Goal: Task Accomplishment & Management: Manage account settings

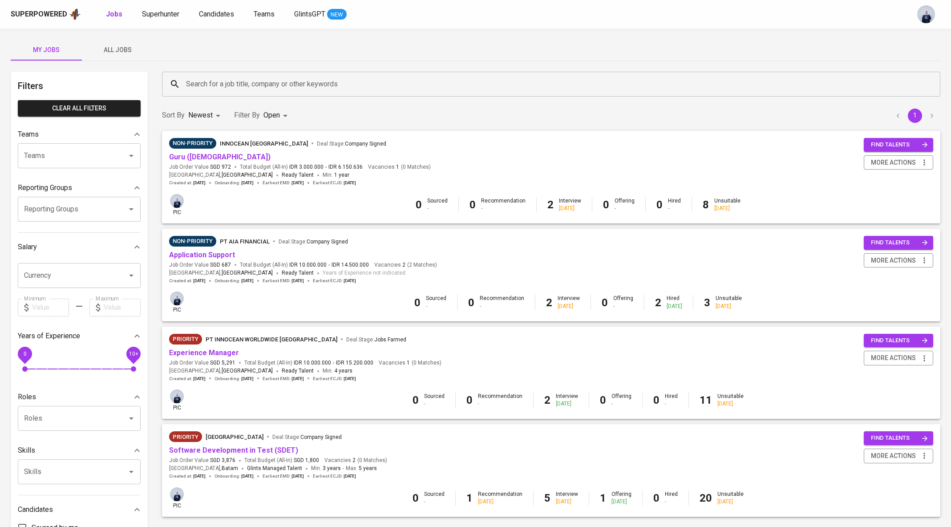
click at [164, 10] on span "Superhunter" at bounding box center [160, 14] width 37 height 8
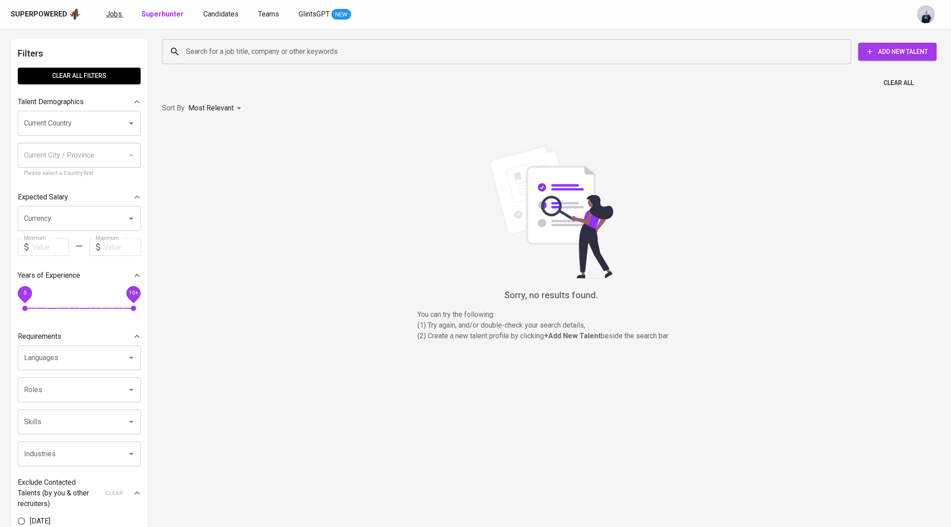
click at [113, 10] on span "Jobs" at bounding box center [114, 14] width 16 height 8
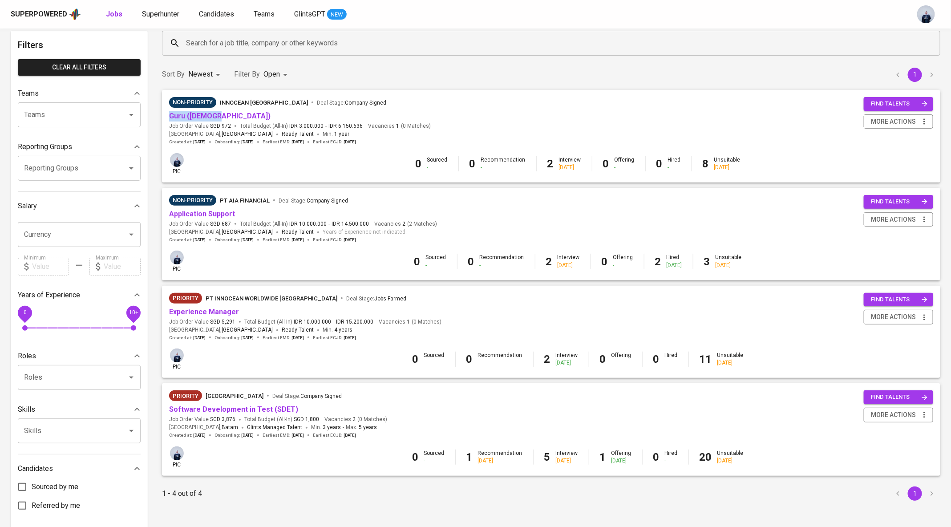
scroll to position [80, 0]
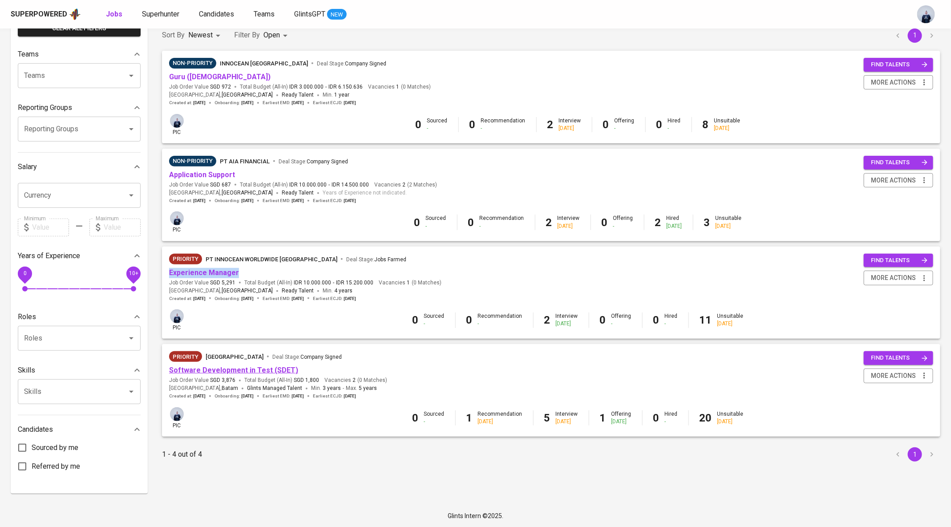
click at [216, 369] on link "Software Development in Test (SDET)" at bounding box center [233, 370] width 129 height 8
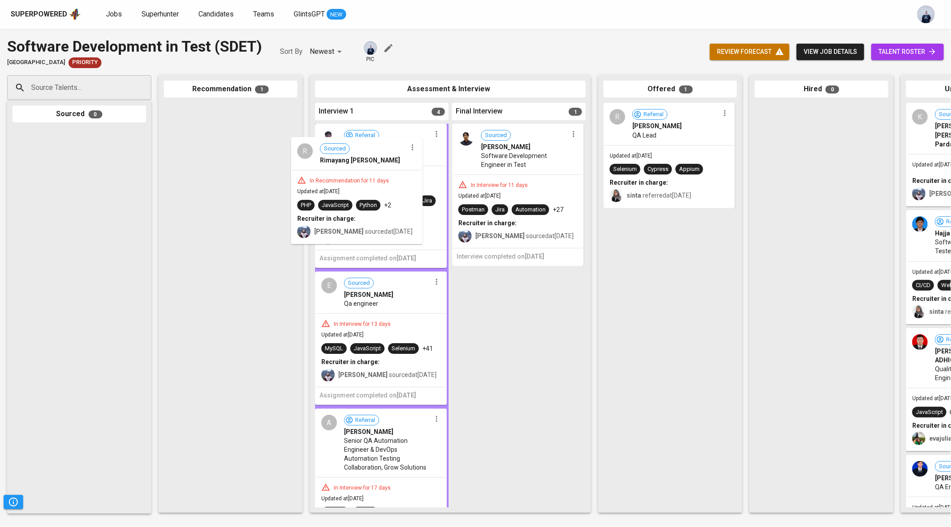
drag, startPoint x: 225, startPoint y: 143, endPoint x: 357, endPoint y: 177, distance: 136.4
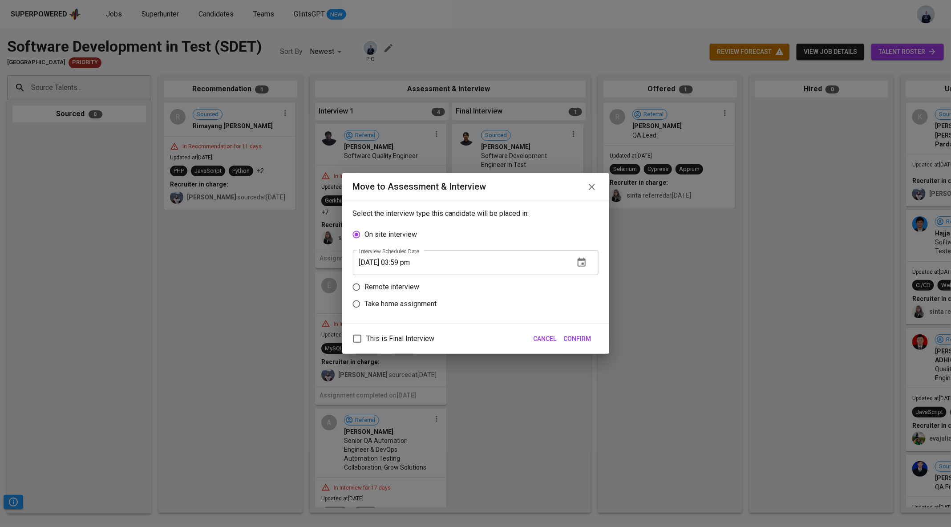
click at [542, 336] on span "Cancel" at bounding box center [545, 338] width 23 height 11
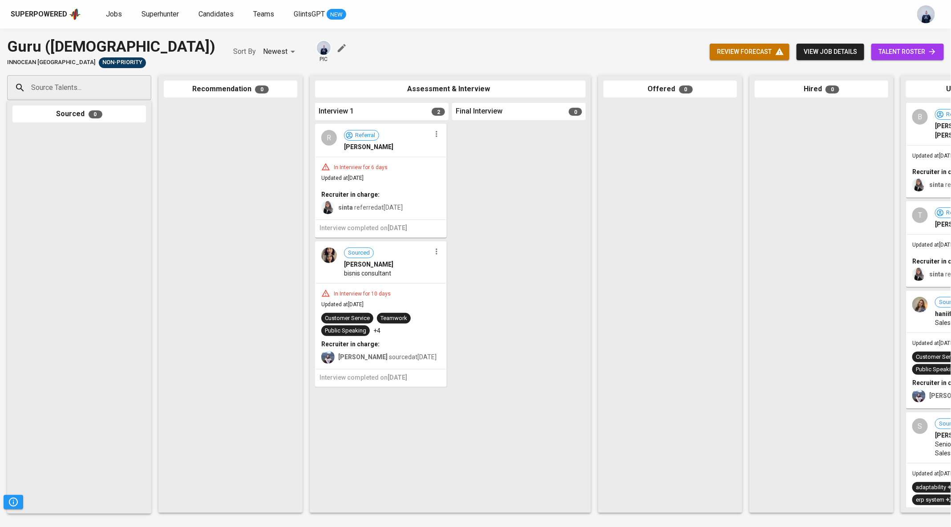
click at [398, 160] on div "In Interview for 6 days Updated at Sep 06, 2025 Recruiter in charge: sinta refe…" at bounding box center [381, 188] width 130 height 62
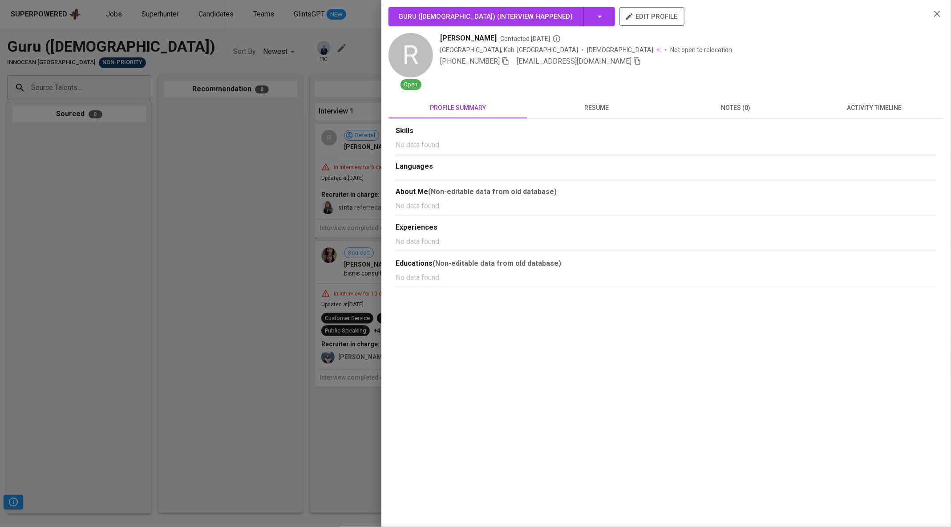
click at [557, 18] on button "Guru (Female) ( Interview happened )" at bounding box center [501, 16] width 226 height 19
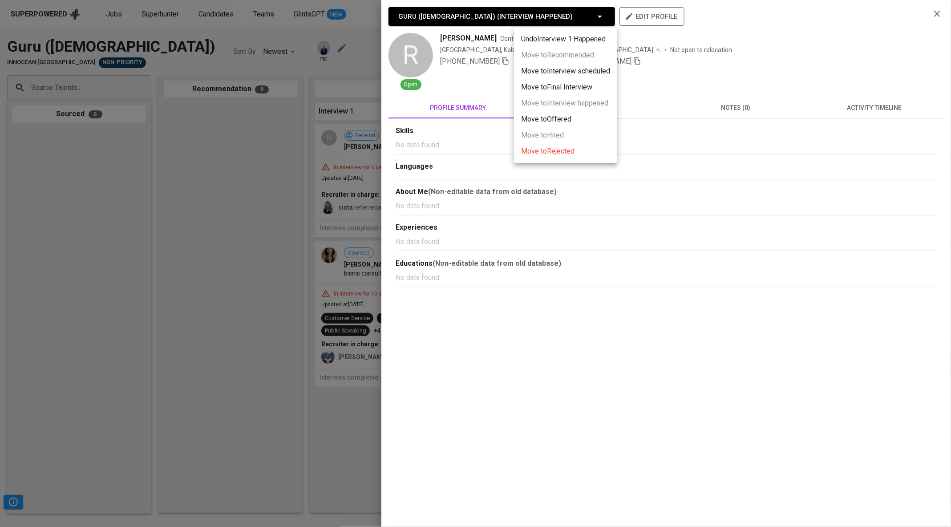
click at [822, 102] on div at bounding box center [475, 263] width 951 height 527
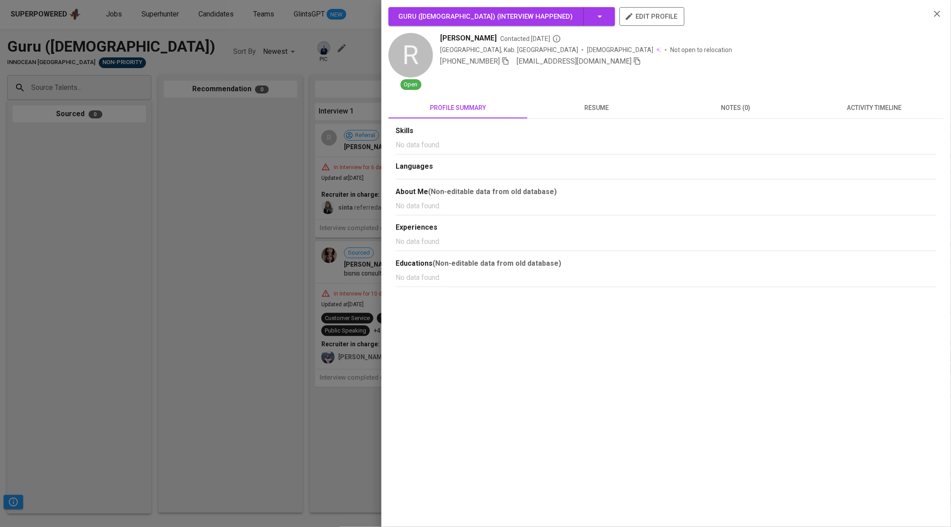
click at [858, 109] on span "activity timeline" at bounding box center [874, 107] width 128 height 11
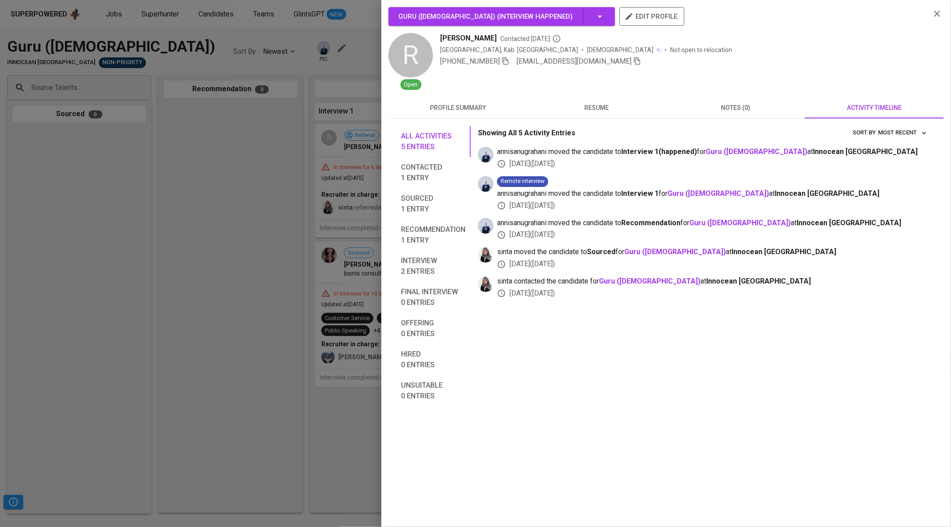
click at [237, 208] on div at bounding box center [475, 263] width 951 height 527
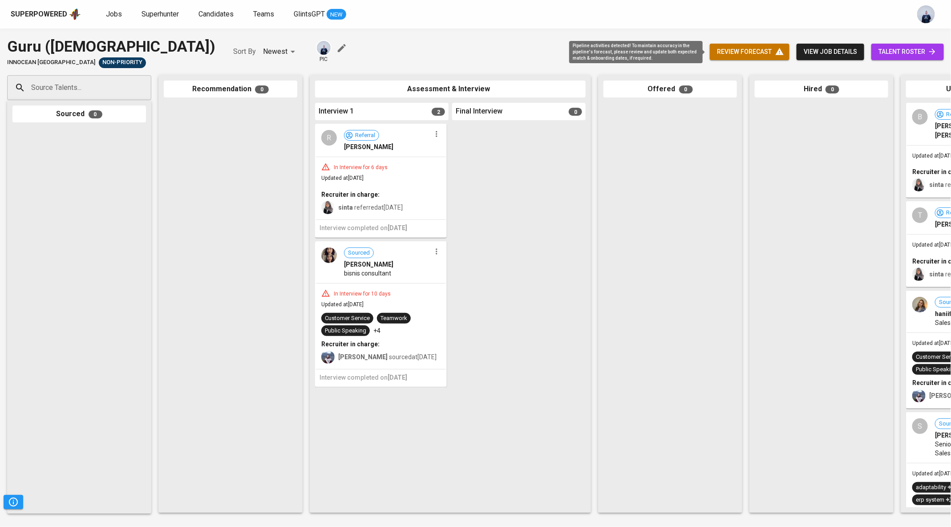
click at [748, 50] on span "review forecast" at bounding box center [749, 51] width 65 height 11
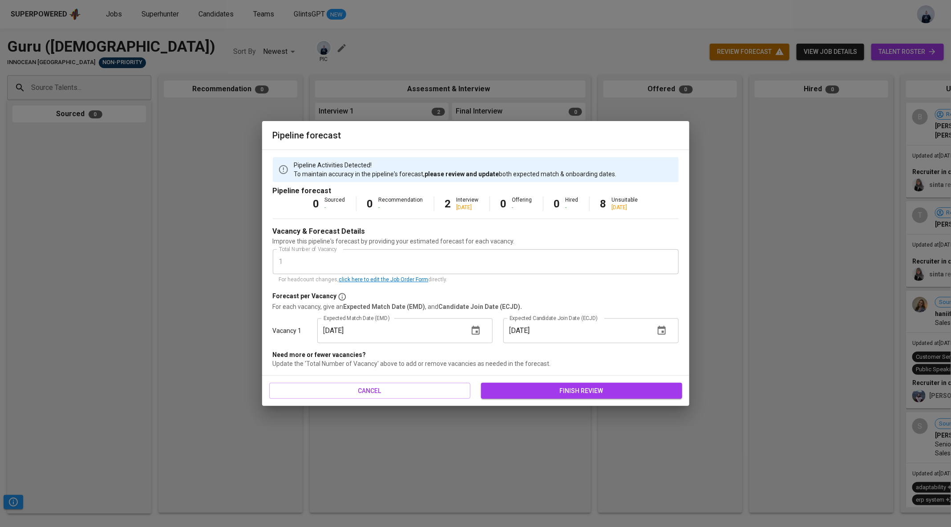
click at [474, 328] on icon "button" at bounding box center [476, 330] width 8 height 9
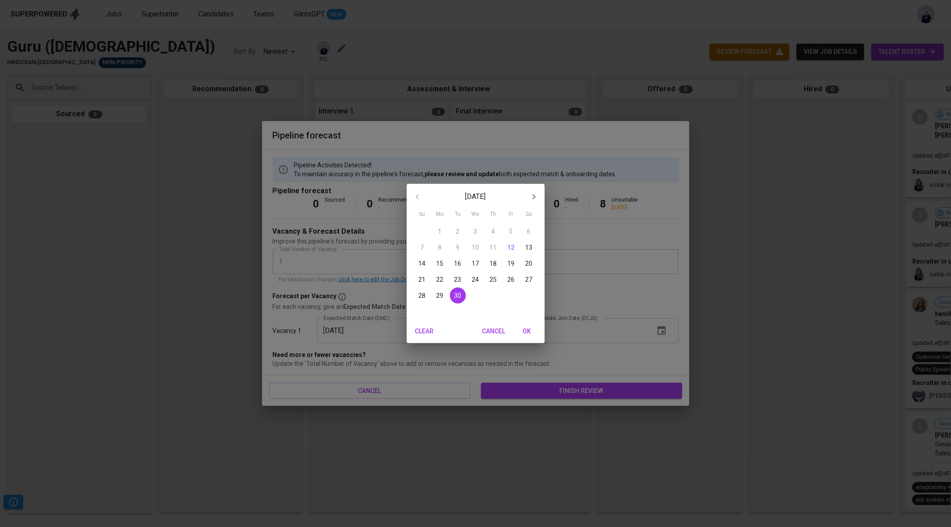
click at [589, 299] on div "September 2025 Su Mo Tu We Th Fr Sa 31 1 2 3 4 5 6 7 8 9 10 11 12 13 14 15 16 1…" at bounding box center [475, 263] width 951 height 527
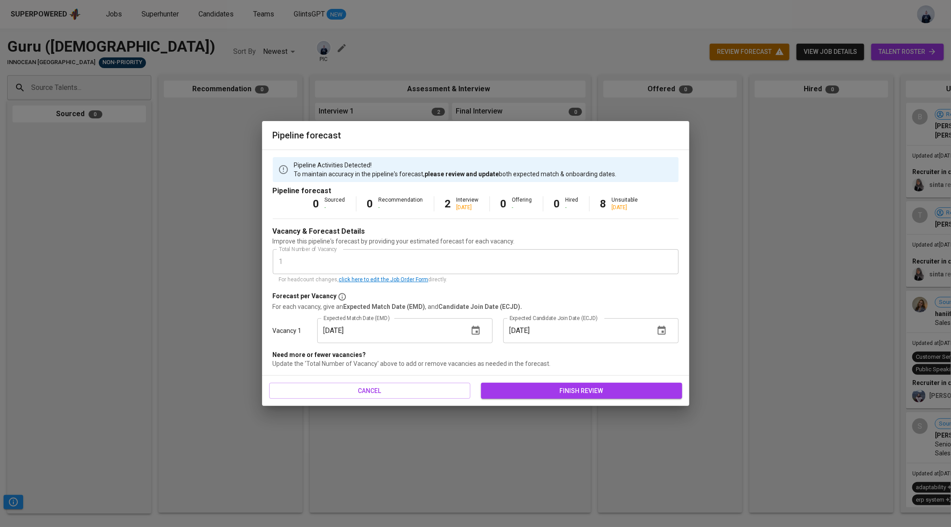
click at [564, 397] on button "finish review" at bounding box center [581, 391] width 201 height 16
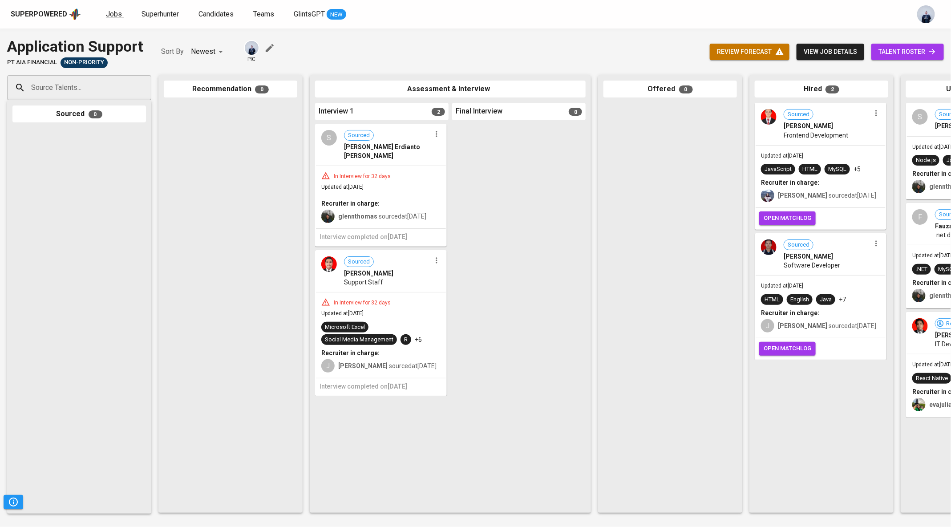
click at [106, 12] on span "Jobs" at bounding box center [114, 14] width 16 height 8
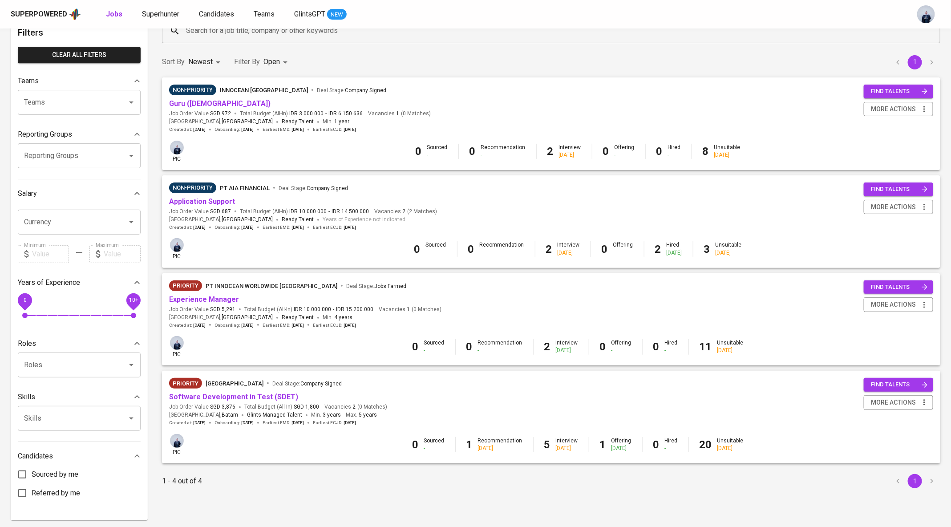
scroll to position [54, 0]
click at [896, 208] on span "more actions" at bounding box center [893, 206] width 45 height 11
click at [869, 272] on div "Close Job" at bounding box center [887, 269] width 78 height 9
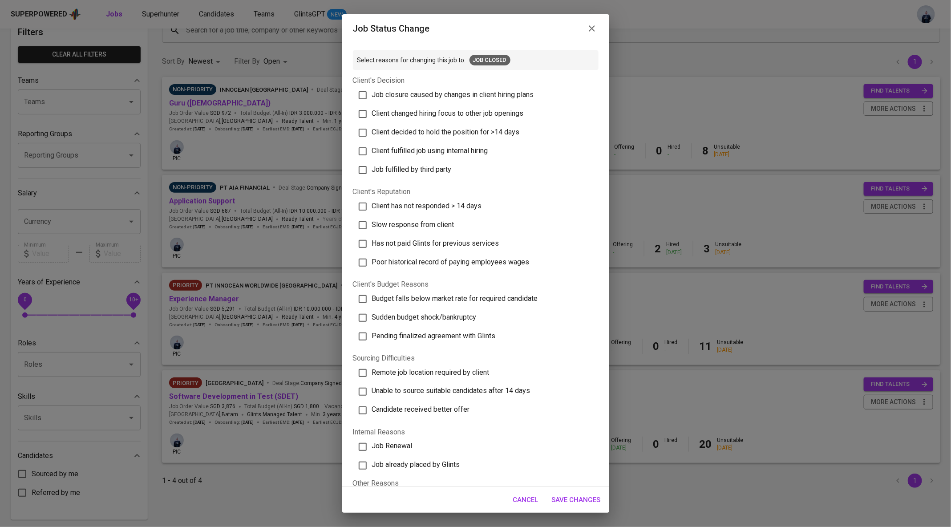
scroll to position [63, 0]
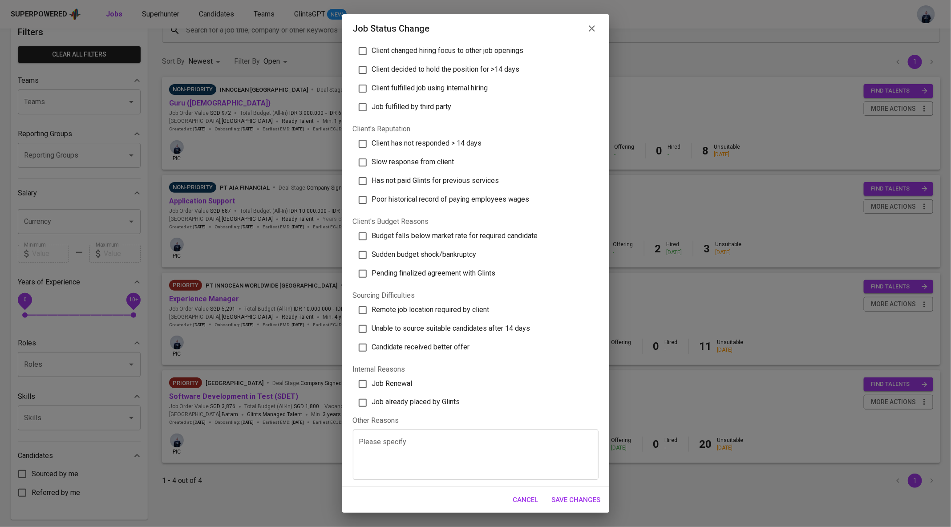
click at [422, 403] on span "Job already placed by Glints" at bounding box center [416, 402] width 88 height 8
click at [372, 403] on input "Job already placed by Glints" at bounding box center [362, 402] width 19 height 19
checkbox input "true"
click at [575, 498] on span "Save Changes" at bounding box center [576, 500] width 49 height 12
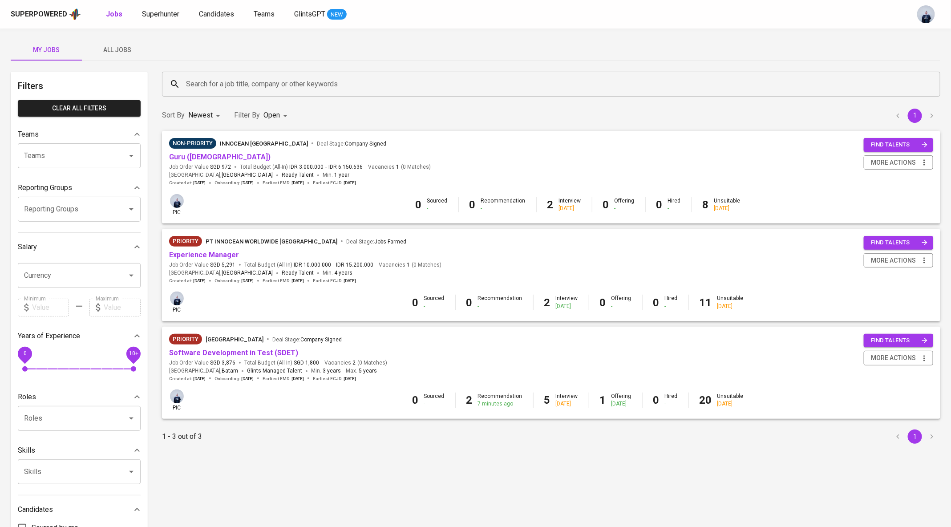
click at [129, 47] on span "All Jobs" at bounding box center [117, 49] width 61 height 11
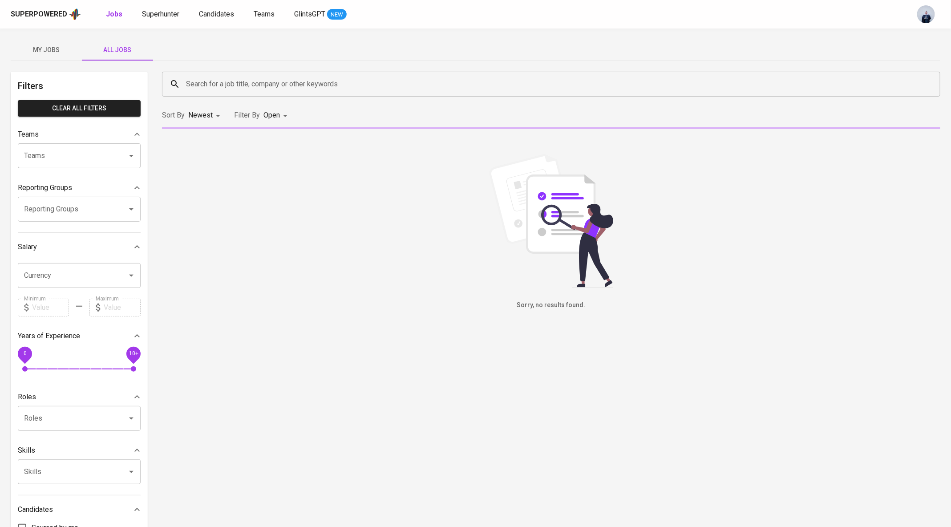
click at [274, 125] on div "Sort By Newest NEWEST Filter By Open OPEN" at bounding box center [551, 115] width 789 height 27
click at [279, 118] on body "Superpowered Jobs Superhunter Candidates Teams GlintsGPT NEW My Jobs All Jobs F…" at bounding box center [475, 303] width 951 height 607
click at [274, 230] on div "Open" at bounding box center [267, 225] width 44 height 17
checkbox input "false"
click at [274, 238] on li "Closed" at bounding box center [272, 248] width 63 height 22
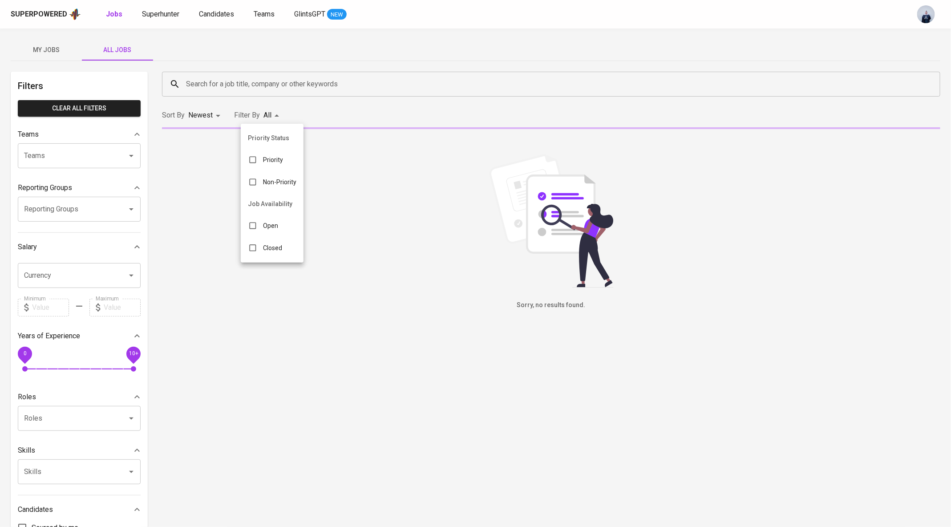
type input "CLOSE"
checkbox input "true"
click at [235, 64] on div at bounding box center [475, 263] width 951 height 527
click at [219, 82] on input "Search for a job title, company or other keywords" at bounding box center [553, 84] width 739 height 17
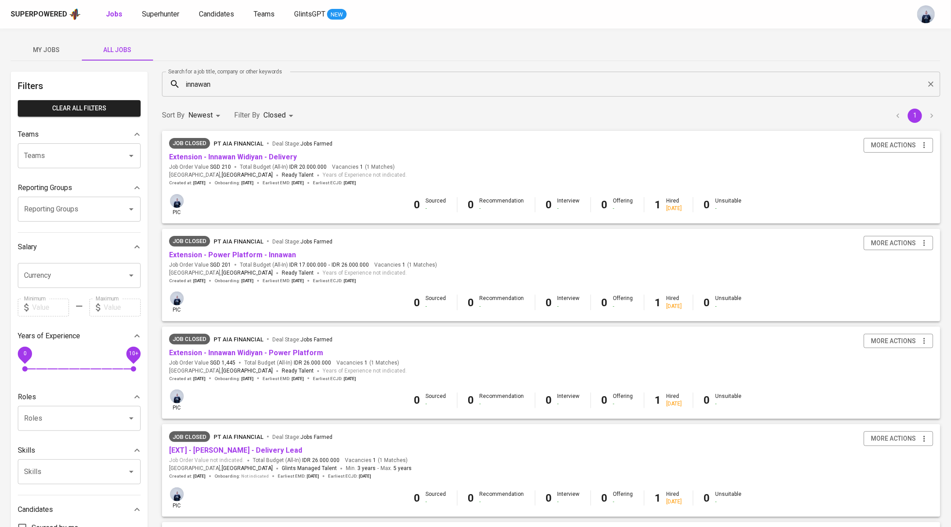
click at [239, 81] on input "innawan" at bounding box center [553, 84] width 739 height 17
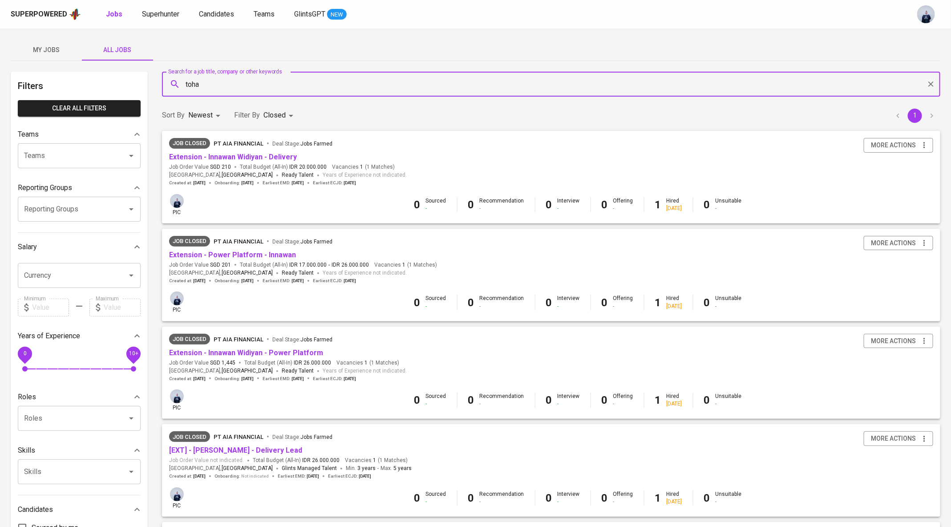
type input "toha"
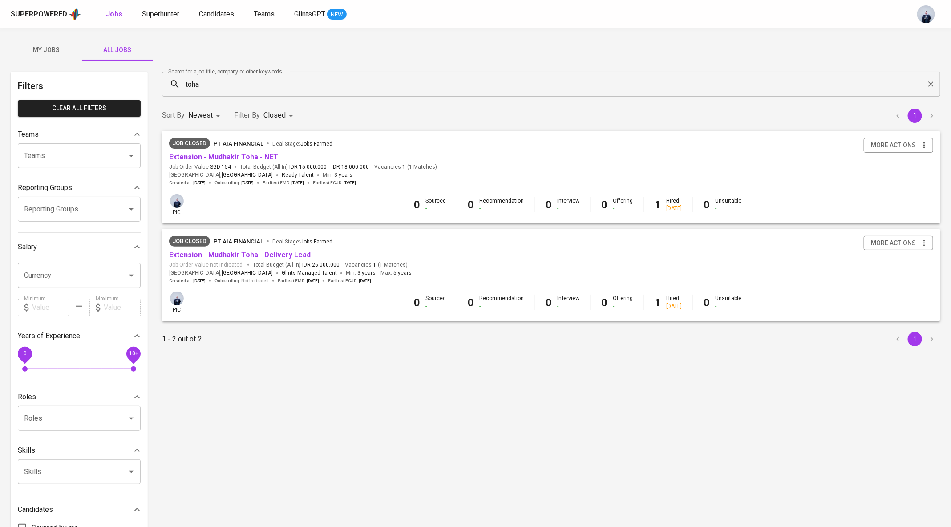
click at [255, 250] on span "Extension - Mudhakir Toha - Delivery Lead" at bounding box center [240, 255] width 142 height 10
click at [247, 252] on link "Extension - Mudhakir Toha - Delivery Lead" at bounding box center [240, 255] width 142 height 8
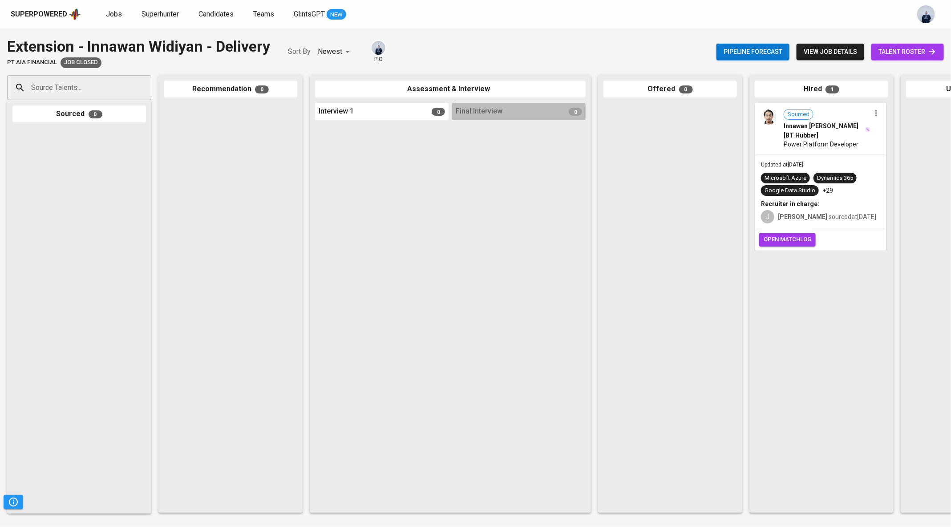
click at [834, 140] on span "Power Platform Developer" at bounding box center [821, 144] width 75 height 9
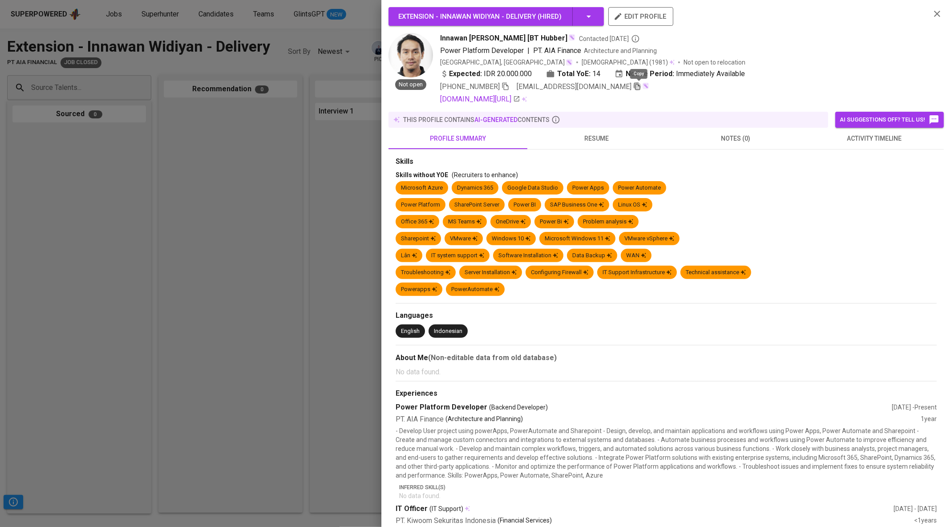
click at [638, 87] on icon "button" at bounding box center [637, 86] width 8 height 8
click at [305, 168] on div at bounding box center [475, 263] width 951 height 527
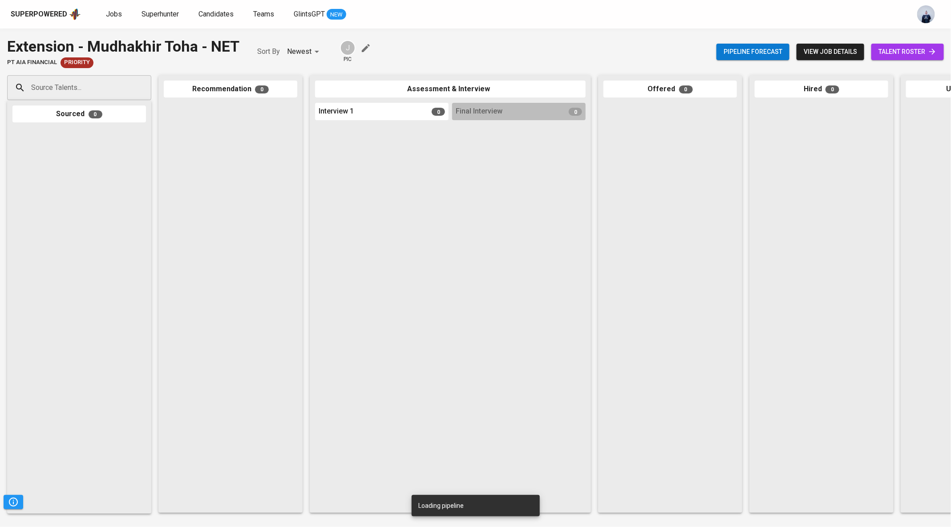
click at [364, 49] on icon "button" at bounding box center [366, 48] width 8 height 8
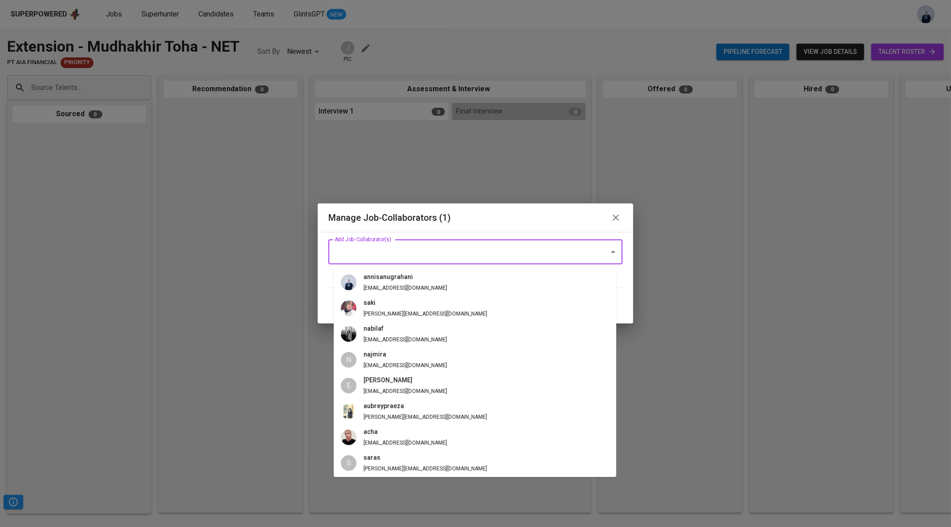
click at [441, 249] on input "Add Job-Collaborator(s)" at bounding box center [462, 251] width 261 height 17
click at [410, 282] on span "annisanugrahani [EMAIL_ADDRESS][DOMAIN_NAME]" at bounding box center [405, 282] width 98 height 20
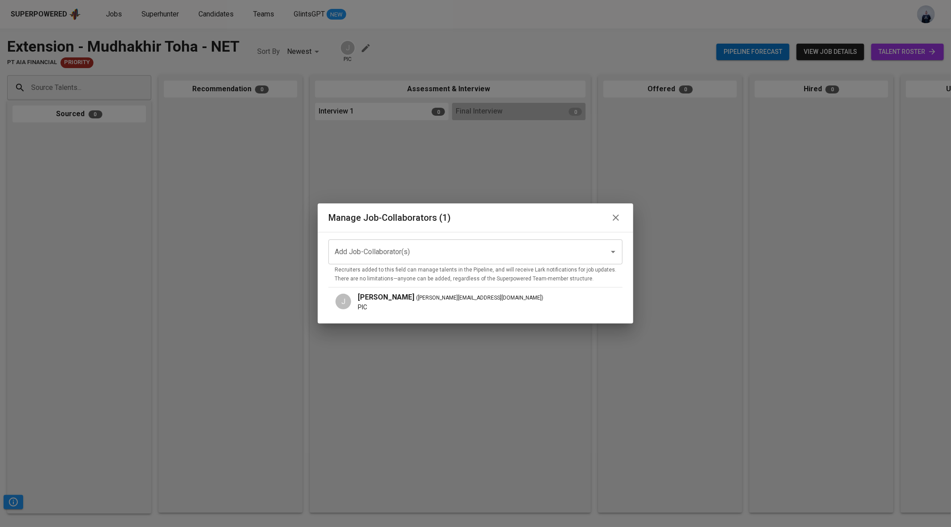
click at [439, 251] on input "Add Job-Collaborator(s)" at bounding box center [462, 251] width 261 height 17
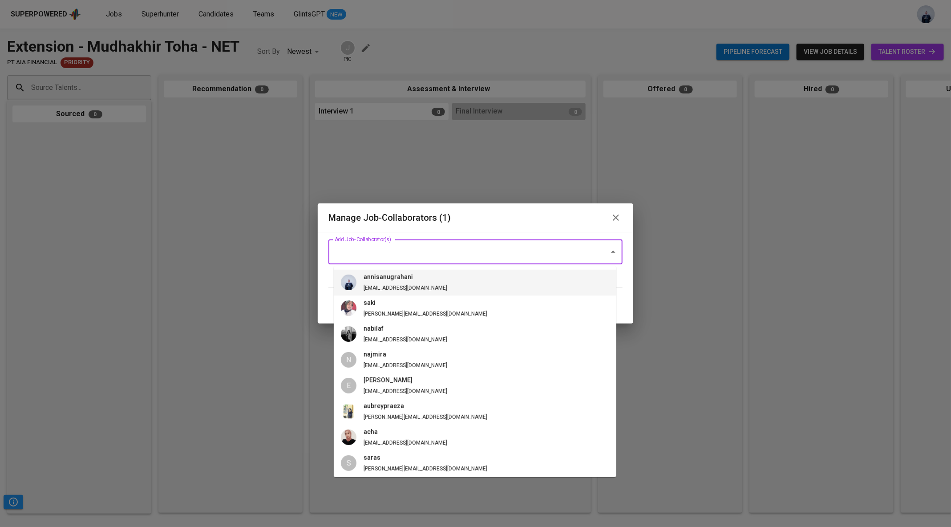
click at [384, 280] on h6 "annisanugrahani" at bounding box center [406, 277] width 84 height 10
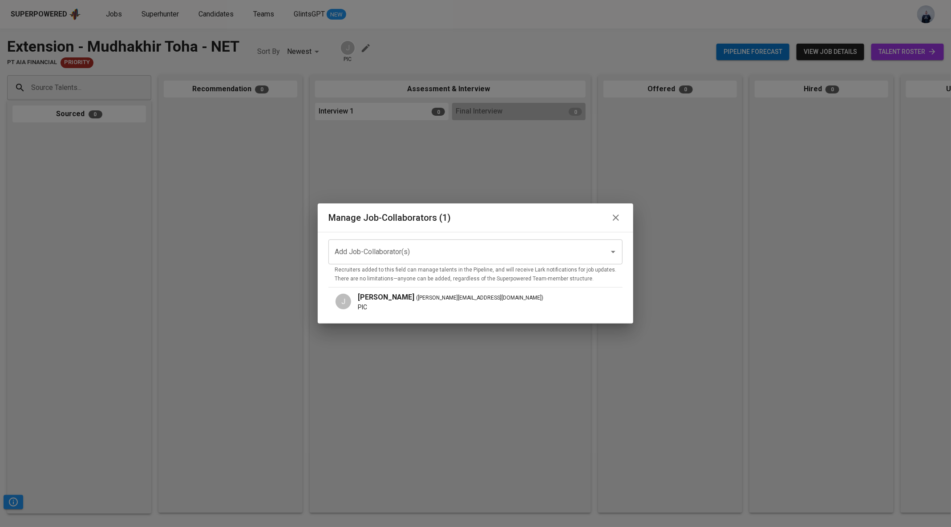
click at [368, 254] on input "Add Job-Collaborator(s)" at bounding box center [462, 251] width 261 height 17
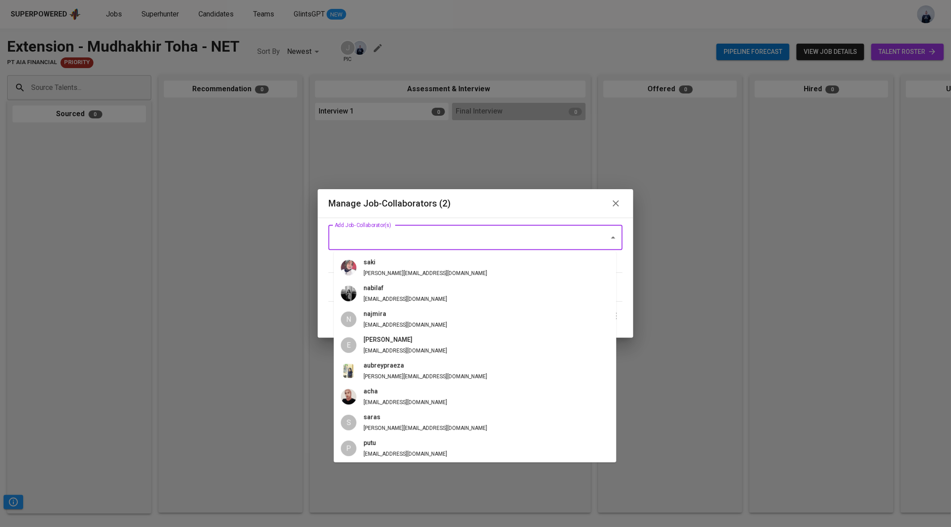
click at [484, 204] on div "Manage Job-Collaborators (2)" at bounding box center [475, 203] width 294 height 14
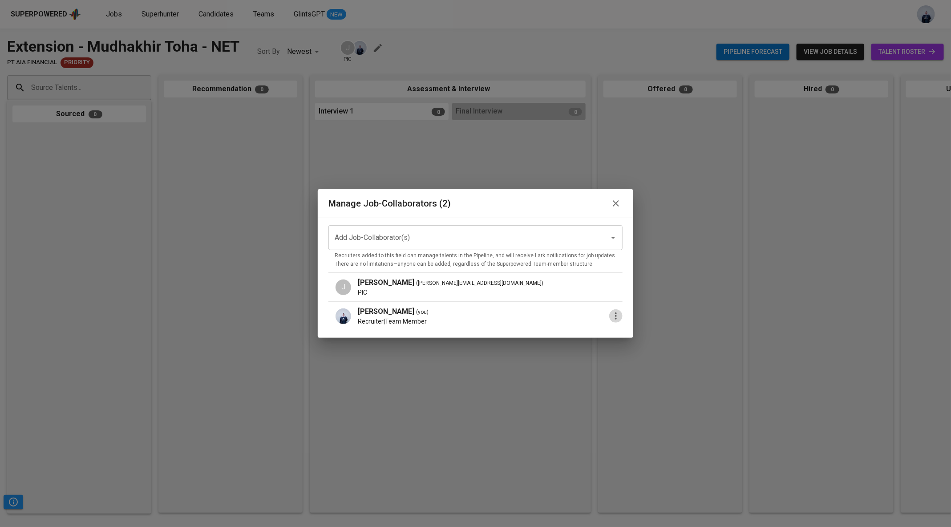
click at [613, 318] on icon "button" at bounding box center [616, 316] width 11 height 11
click at [638, 319] on p "Promote to PIC" at bounding box center [651, 320] width 49 height 11
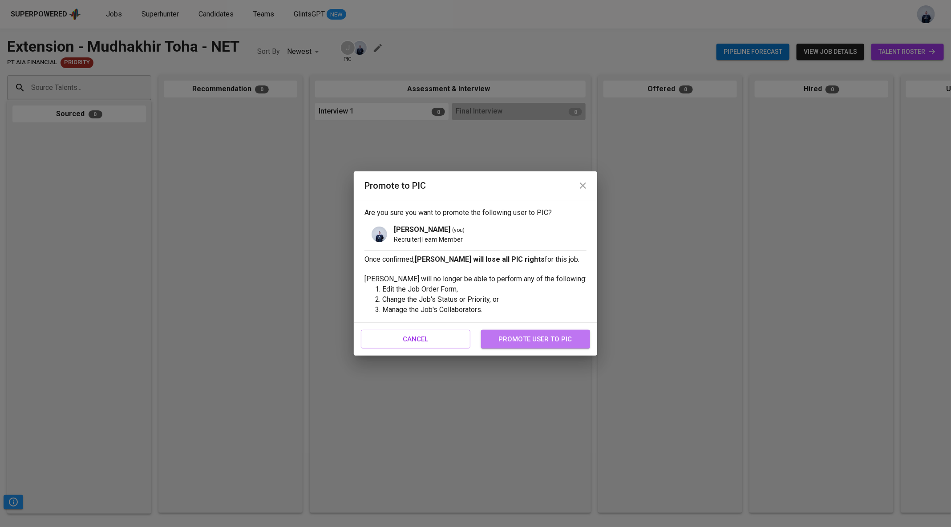
click at [554, 339] on span "promote user to pic" at bounding box center [536, 339] width 90 height 12
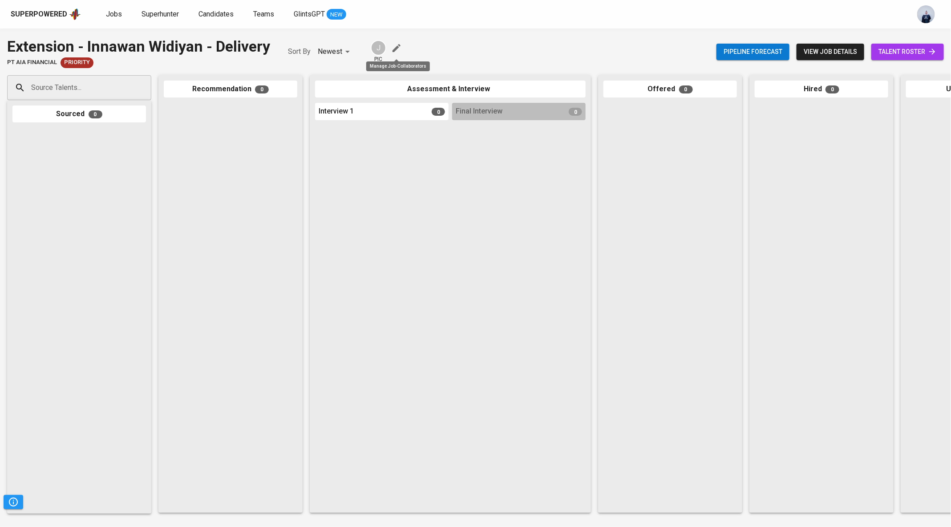
click at [394, 42] on button "button" at bounding box center [396, 47] width 13 height 13
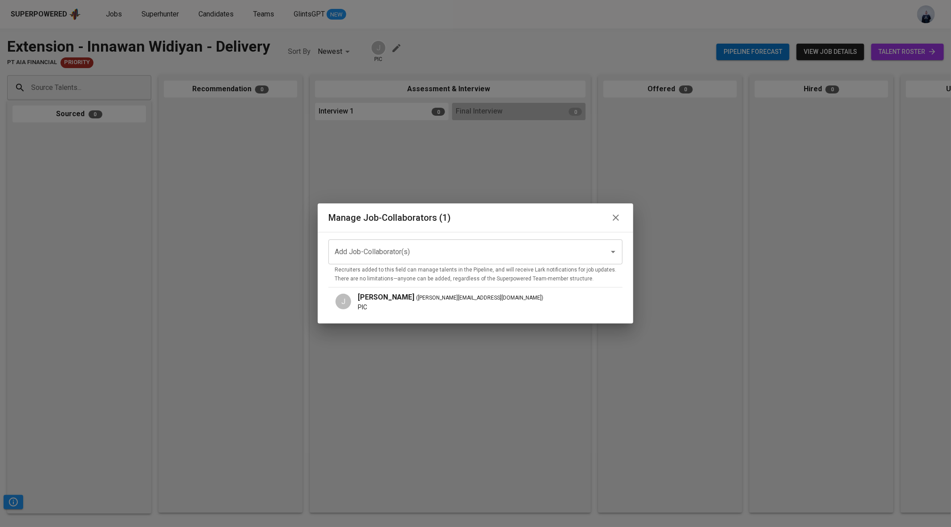
click at [434, 249] on input "Add Job-Collaborator(s)" at bounding box center [462, 251] width 261 height 17
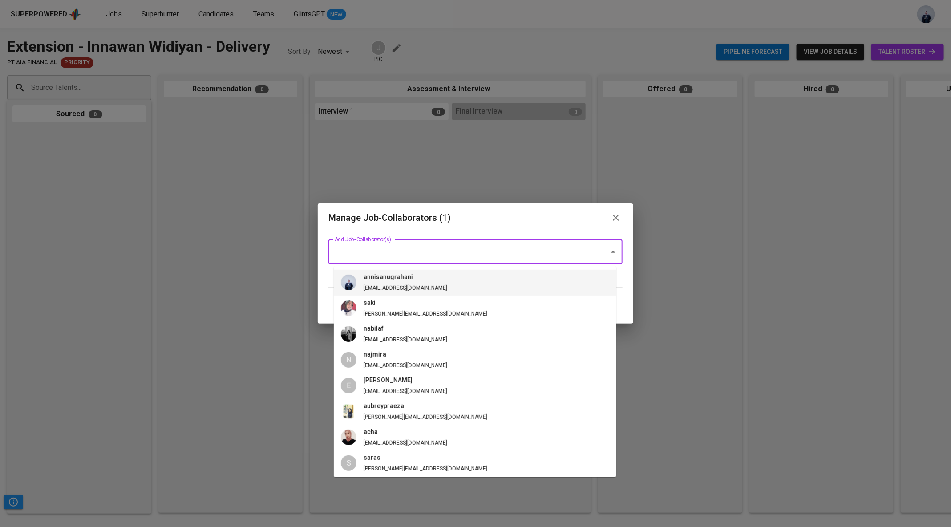
click at [419, 279] on li "annisanugrahani [EMAIL_ADDRESS][DOMAIN_NAME]" at bounding box center [475, 283] width 283 height 26
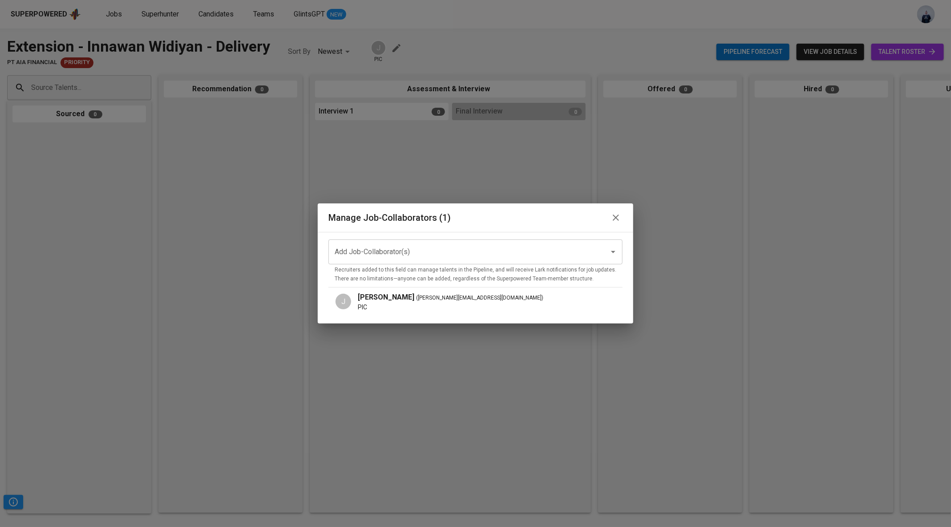
click at [495, 255] on input "Add Job-Collaborator(s)" at bounding box center [462, 251] width 261 height 17
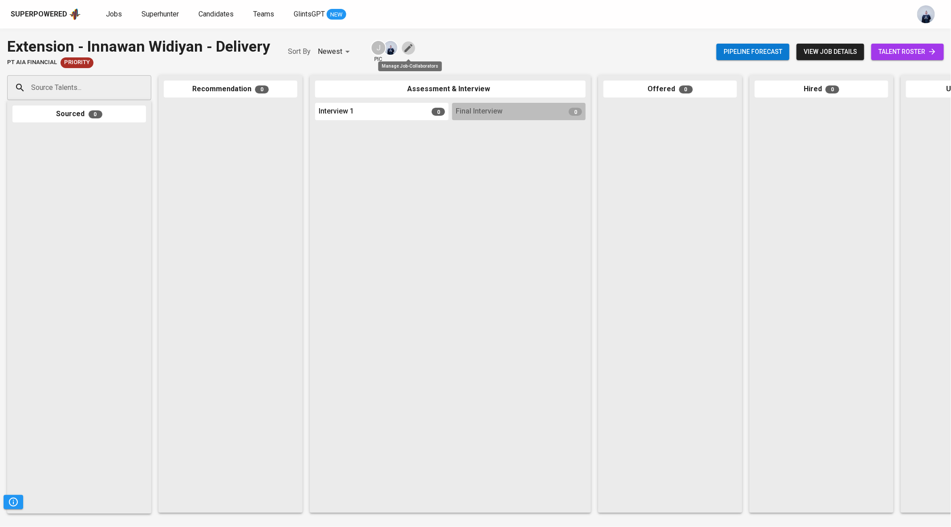
click at [412, 51] on icon "button" at bounding box center [408, 48] width 11 height 11
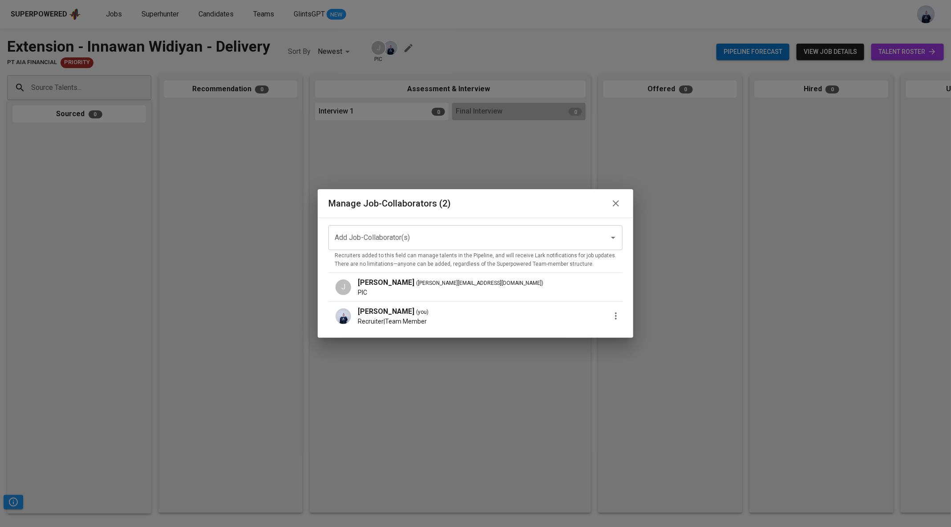
click at [611, 313] on icon "button" at bounding box center [616, 316] width 11 height 11
click at [648, 319] on p "Promote to PIC" at bounding box center [651, 320] width 49 height 11
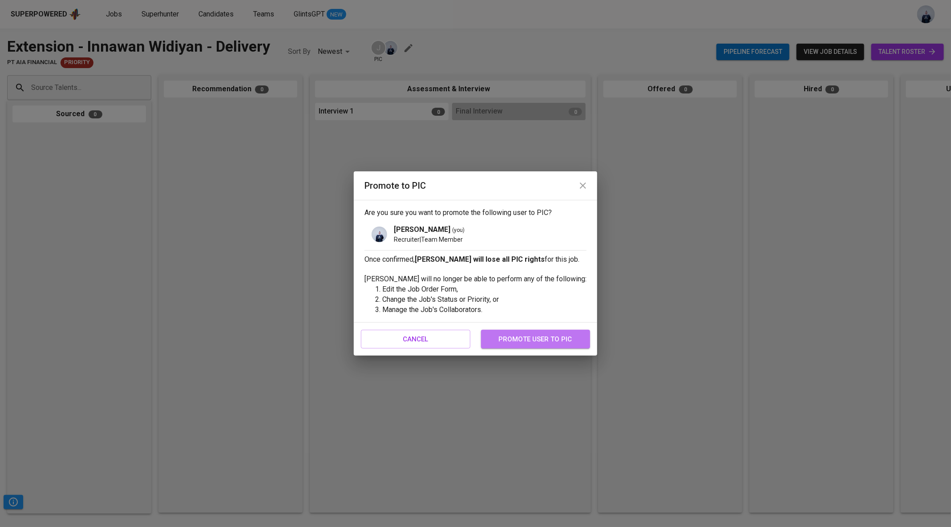
click at [554, 339] on span "promote user to pic" at bounding box center [536, 339] width 90 height 12
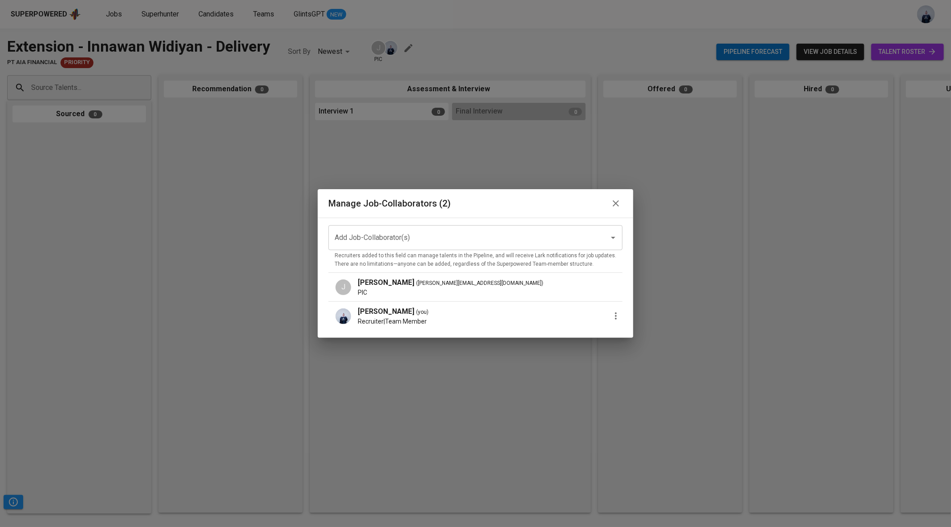
click at [613, 202] on icon "button" at bounding box center [616, 203] width 6 height 6
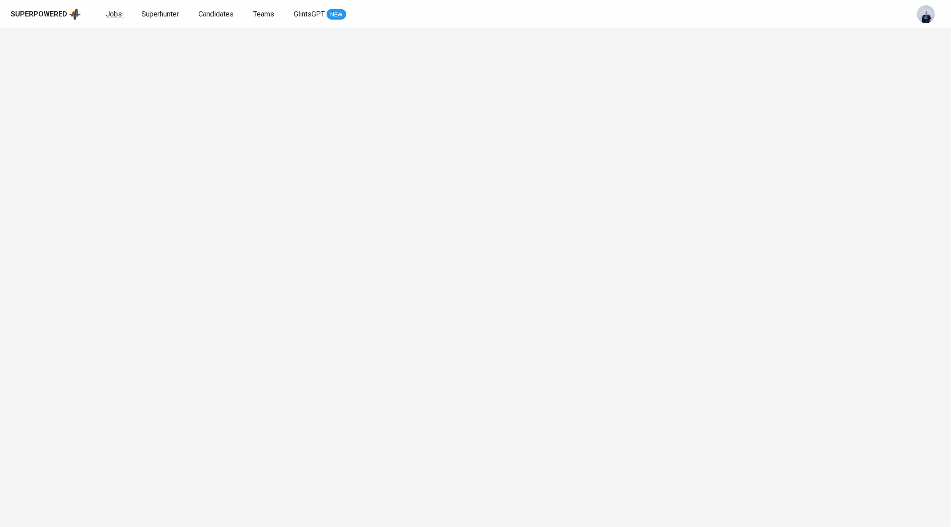
click at [114, 13] on span "Jobs" at bounding box center [114, 14] width 16 height 8
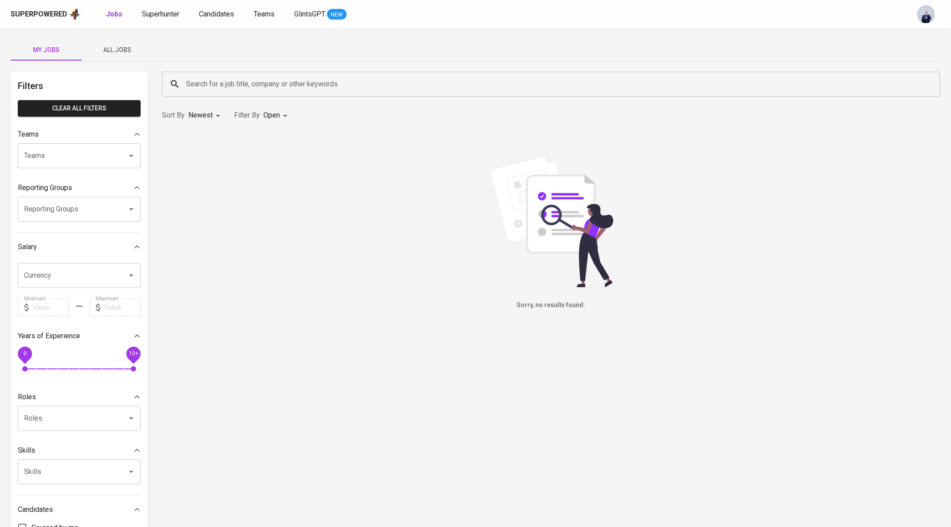
click at [123, 48] on span "All Jobs" at bounding box center [117, 49] width 61 height 11
click at [277, 114] on body "Superpowered Jobs Superhunter Candidates Teams GlintsGPT NEW My Jobs All Jobs F…" at bounding box center [475, 303] width 951 height 607
click at [275, 230] on p "Open" at bounding box center [274, 225] width 15 height 9
checkbox input "false"
click at [274, 243] on p "Closed" at bounding box center [272, 247] width 19 height 9
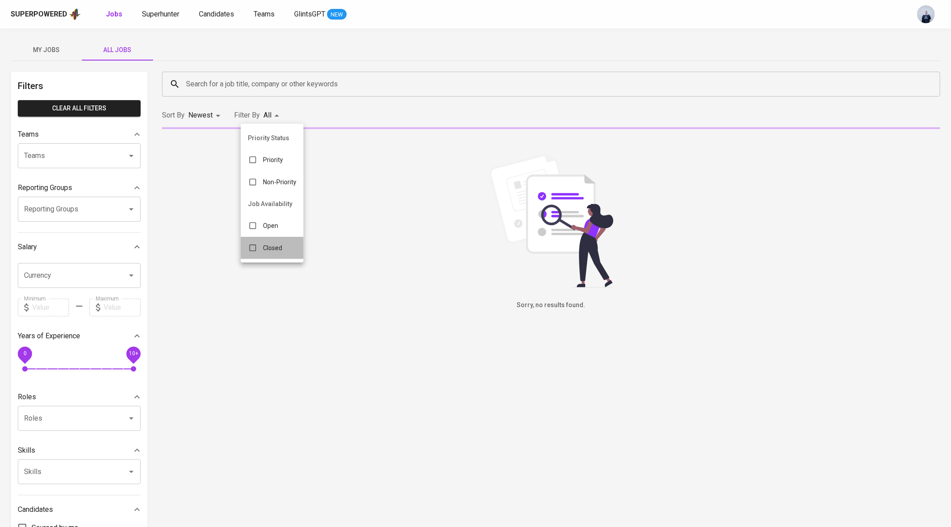
type input "CLOSE"
checkbox input "true"
click at [457, 47] on div at bounding box center [475, 263] width 951 height 527
click at [601, 35] on div "My Jobs All Jobs Filters Clear All filters Teams Teams Teams Reporting Groups R…" at bounding box center [475, 306] width 951 height 556
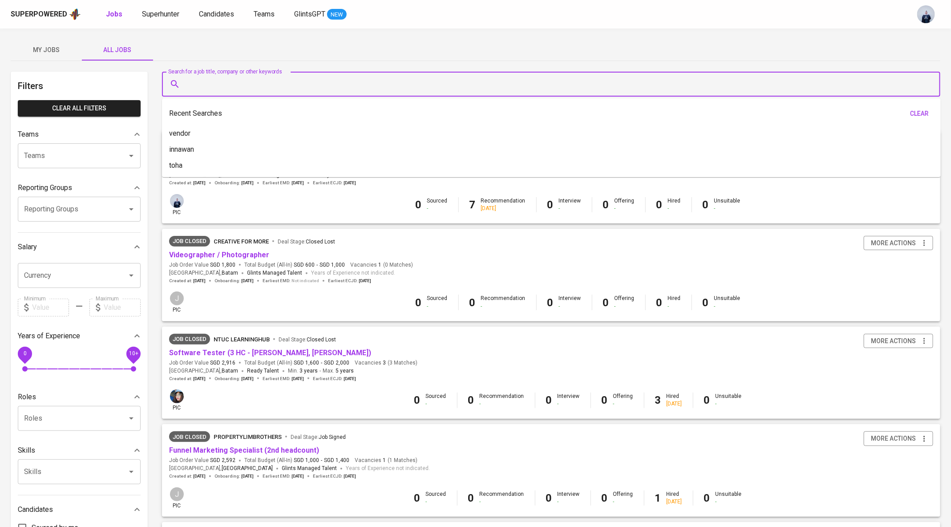
click at [275, 85] on input "Search for a job title, company or other keywords" at bounding box center [553, 84] width 739 height 17
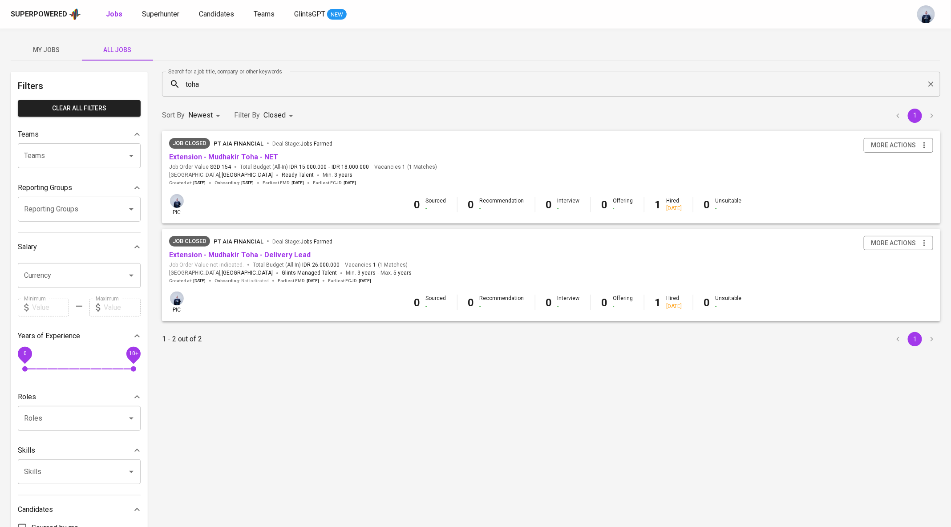
click at [350, 84] on input "toha" at bounding box center [553, 84] width 739 height 17
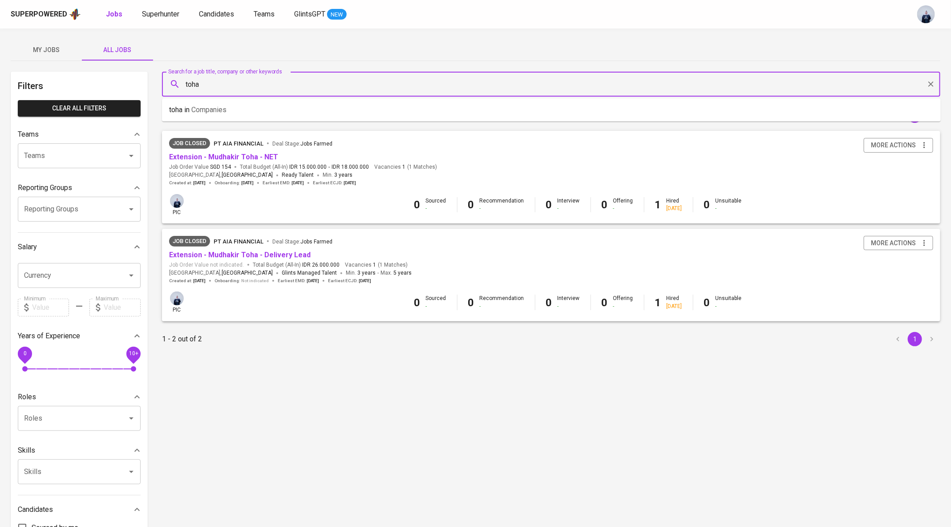
click at [350, 84] on input "toha" at bounding box center [553, 84] width 739 height 17
type input "suyandi"
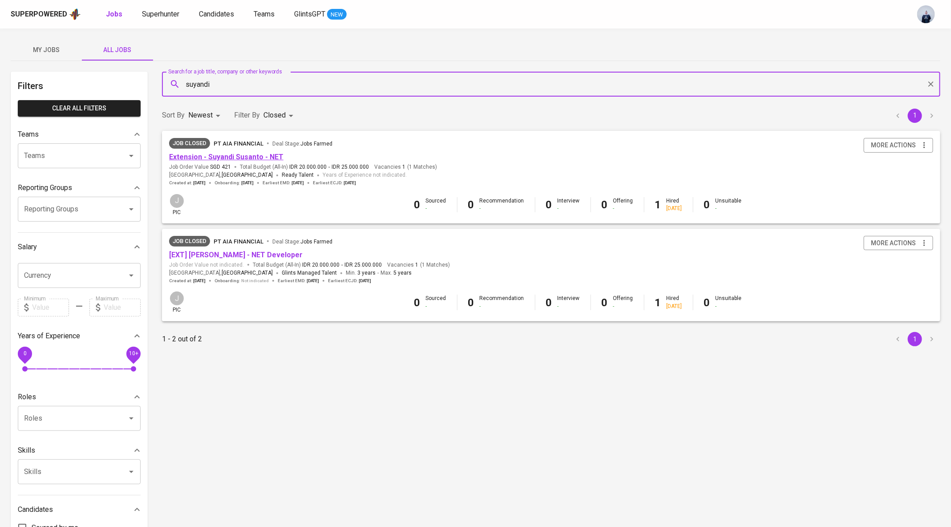
click at [275, 158] on link "Extension - Suyandi Susanto - NET" at bounding box center [226, 157] width 114 height 8
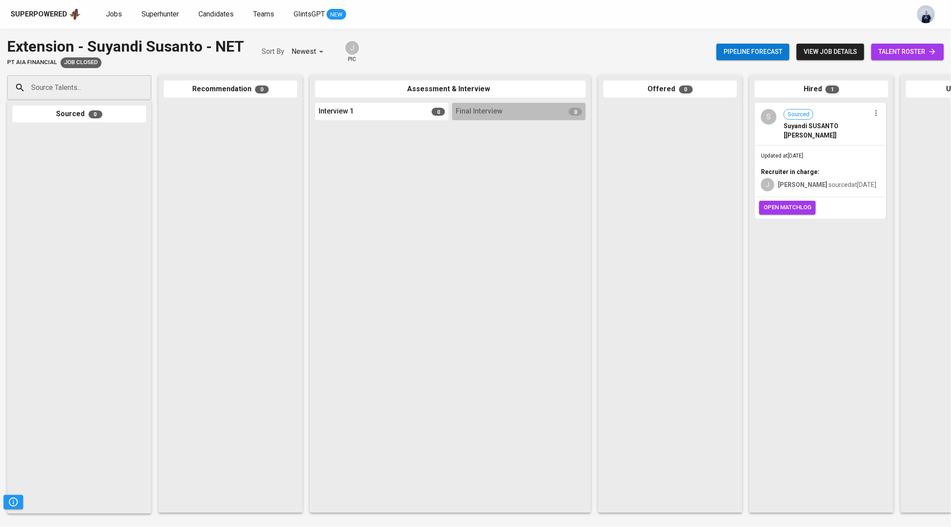
click at [825, 162] on div "Updated at Jun 13, 2025 Recruiter in charge: J junice sourced at Jun 13, 2025" at bounding box center [821, 172] width 130 height 52
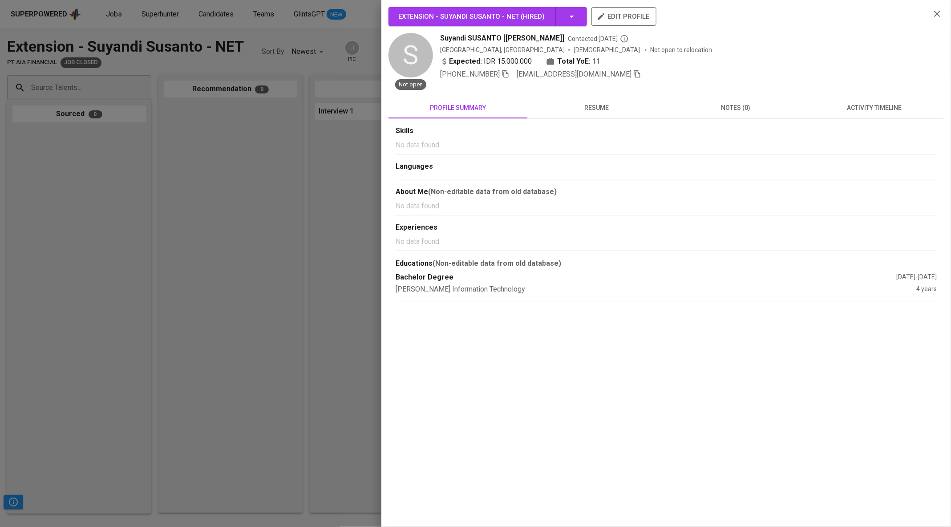
click at [634, 73] on icon "button" at bounding box center [637, 74] width 6 height 8
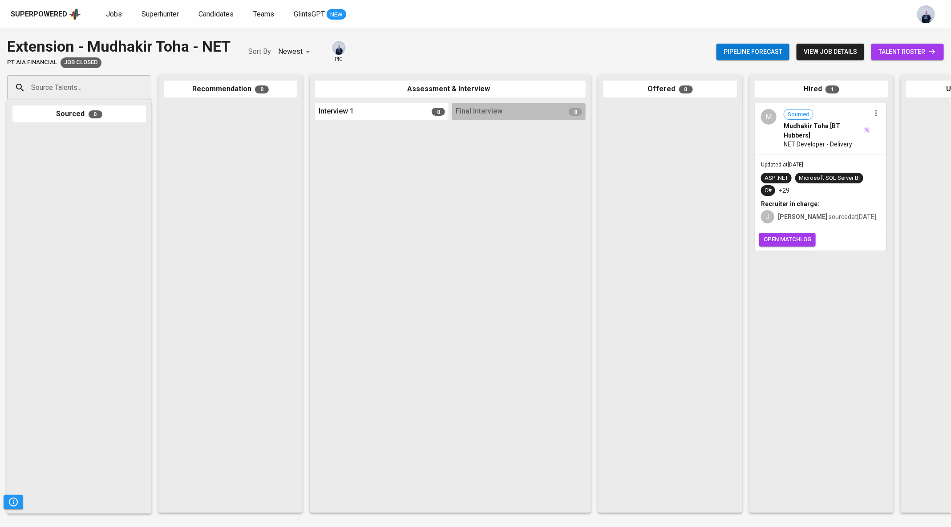
click at [804, 157] on div "Updated at [DATE] ASP .NET Microsoft SQL Server BI C# +29 Recruiter in charge: …" at bounding box center [821, 191] width 130 height 75
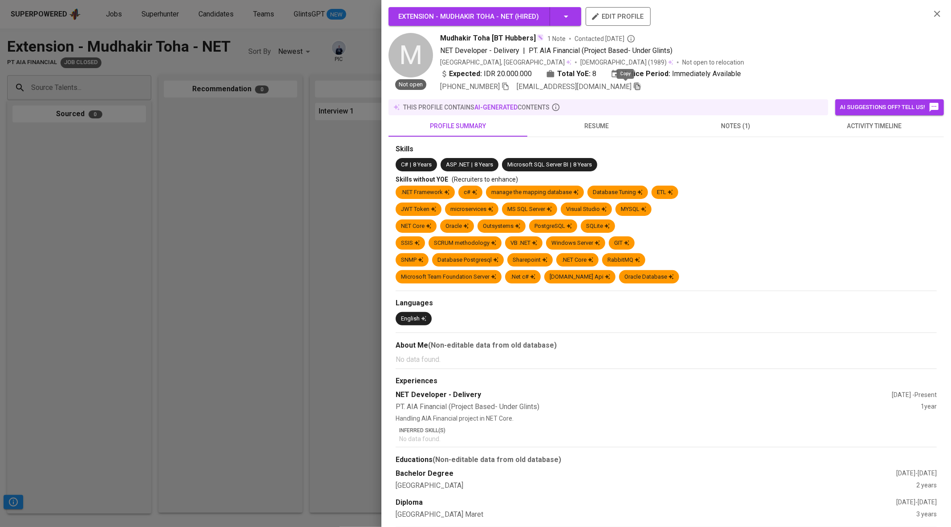
click at [633, 88] on icon "button" at bounding box center [637, 86] width 8 height 8
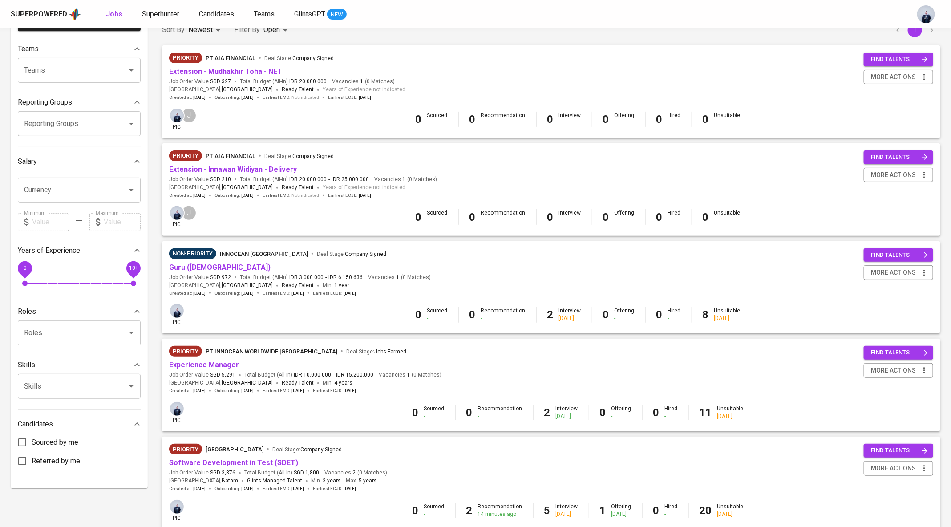
scroll to position [77, 0]
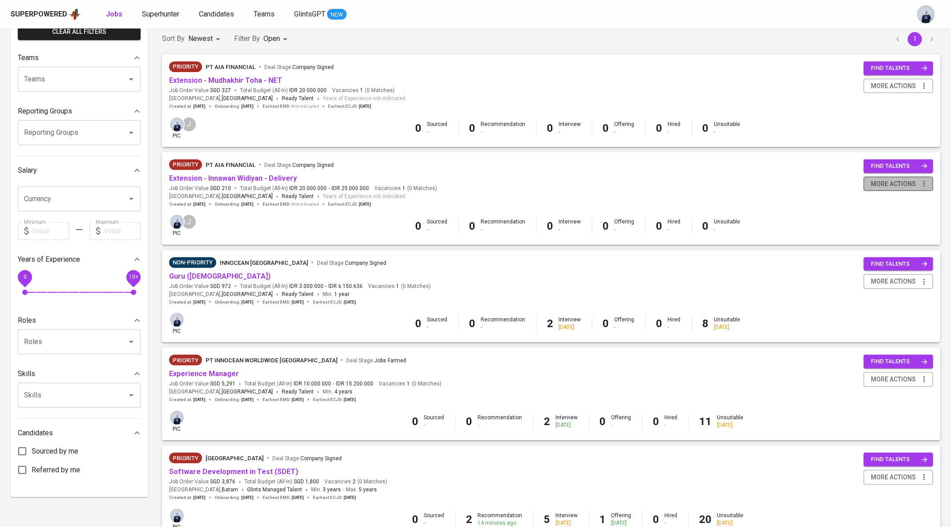
click at [898, 179] on span "more actions" at bounding box center [893, 183] width 45 height 11
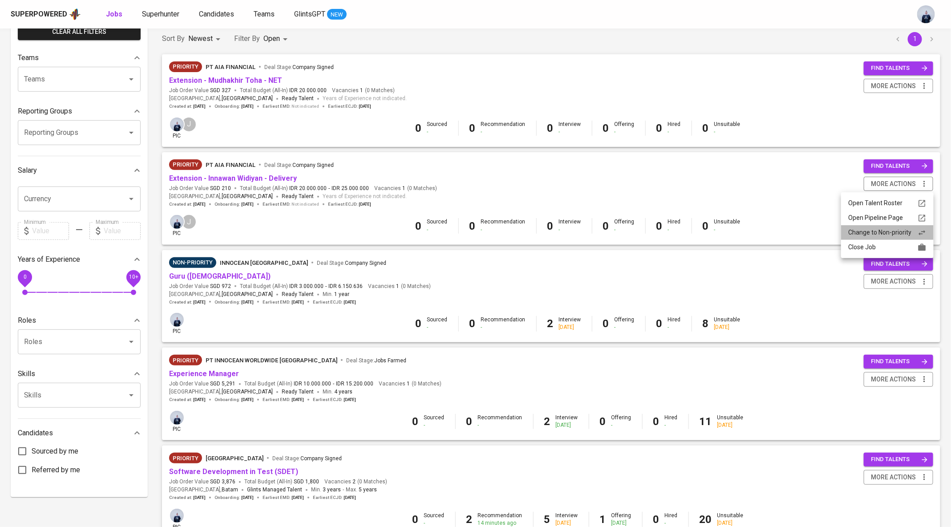
click at [877, 229] on div "Change to Non-priority" at bounding box center [887, 232] width 78 height 9
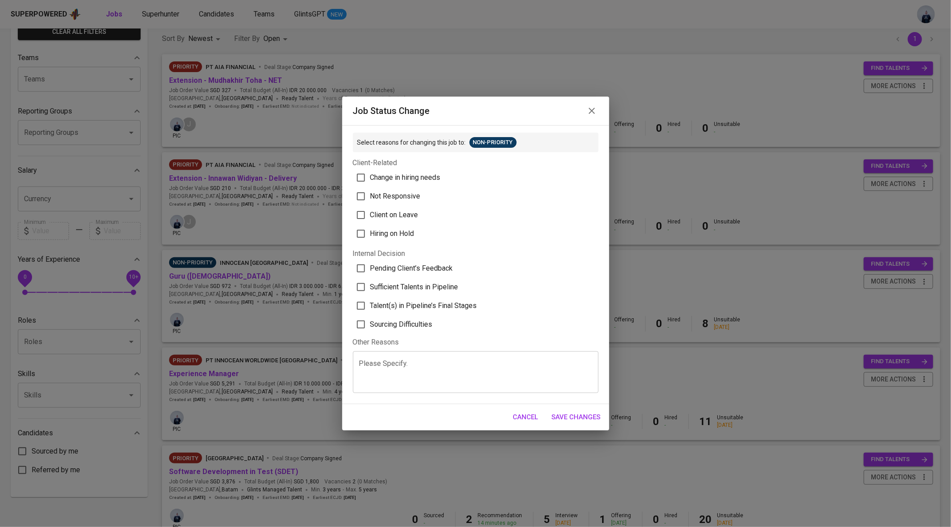
click at [413, 378] on textarea at bounding box center [475, 372] width 233 height 25
type textarea "extension"
click at [583, 417] on span "Save Changes" at bounding box center [576, 417] width 49 height 12
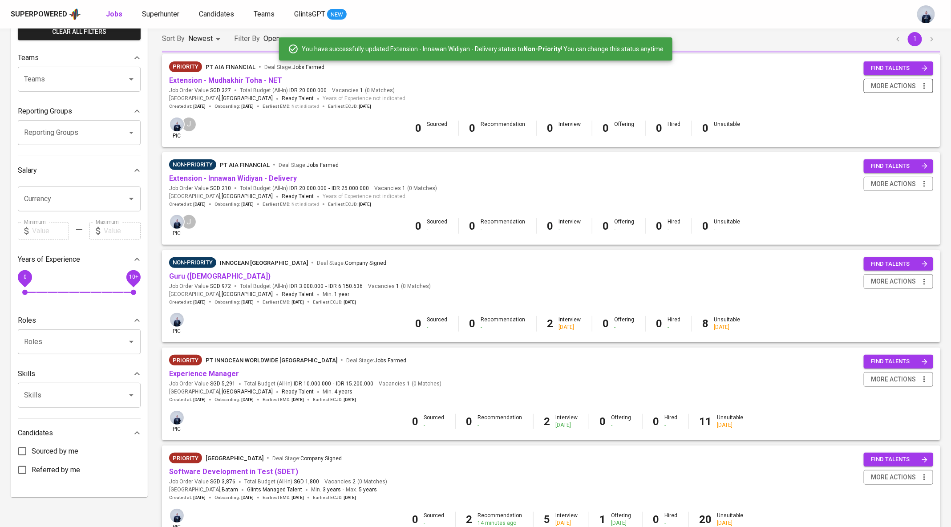
click at [898, 86] on span "more actions" at bounding box center [893, 86] width 45 height 11
click at [877, 137] on div "Change to Non-priority" at bounding box center [887, 134] width 78 height 9
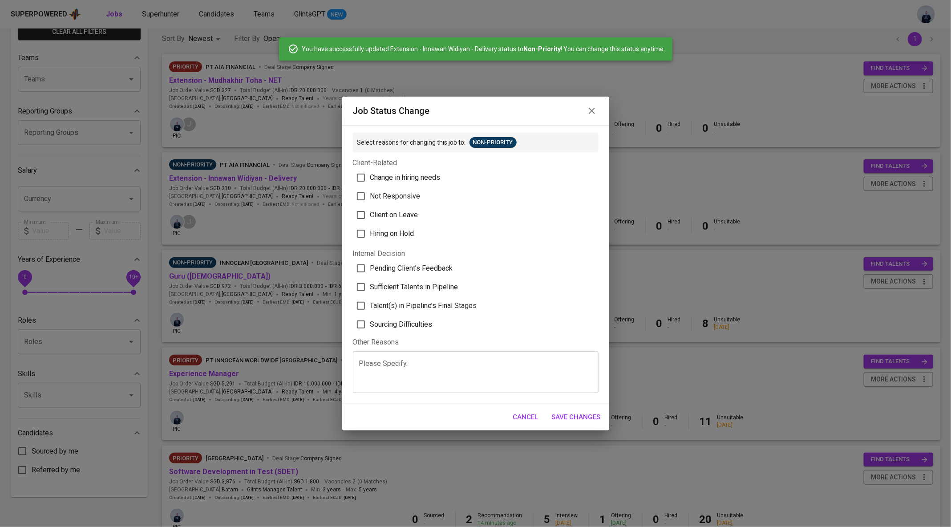
click at [408, 388] on div "Please Specify." at bounding box center [476, 372] width 246 height 42
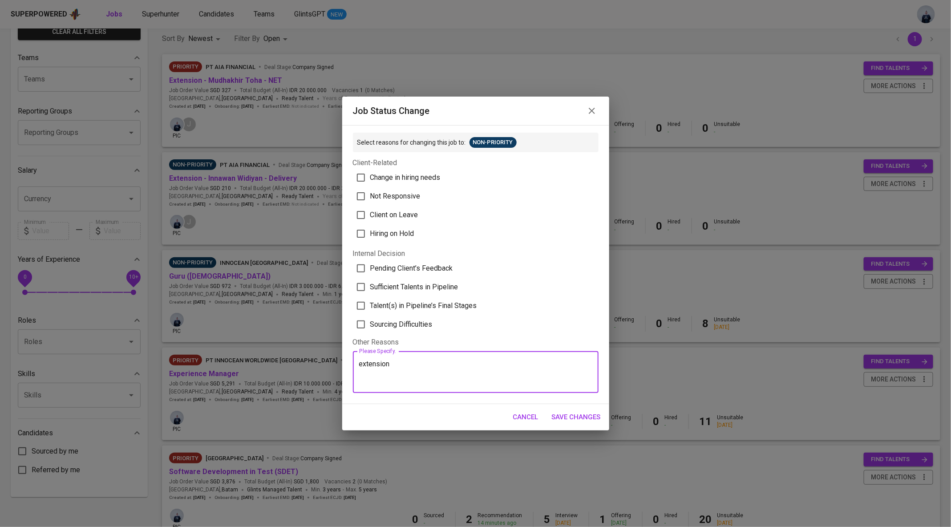
type textarea "extension"
click at [569, 409] on button "Save Changes" at bounding box center [576, 417] width 59 height 19
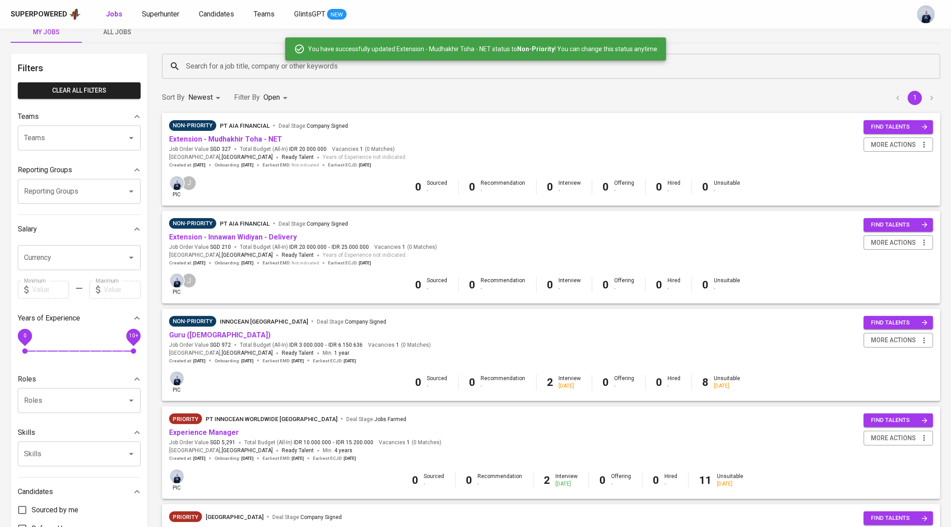
scroll to position [0, 0]
